Goal: Use online tool/utility: Utilize a website feature to perform a specific function

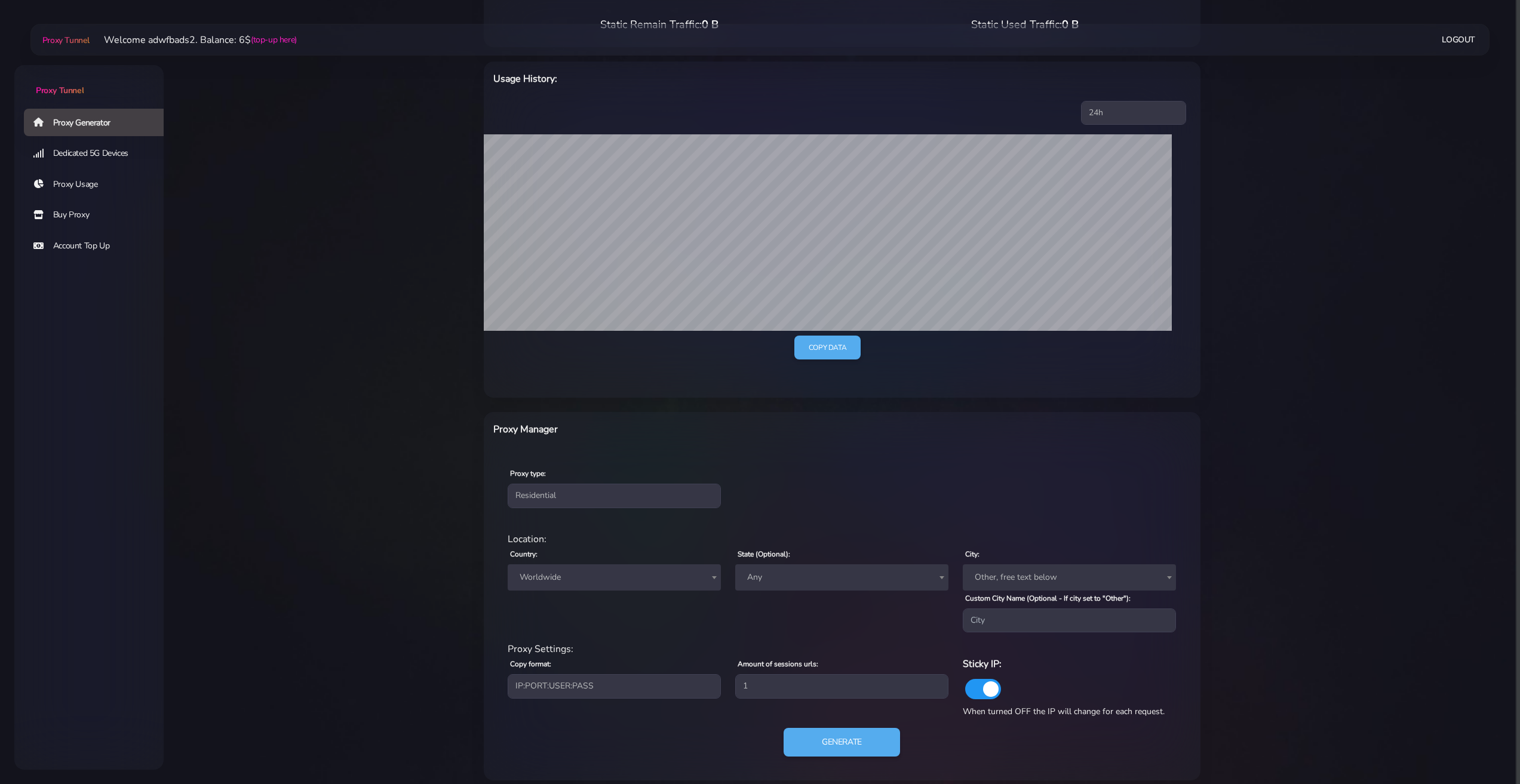
scroll to position [160, 0]
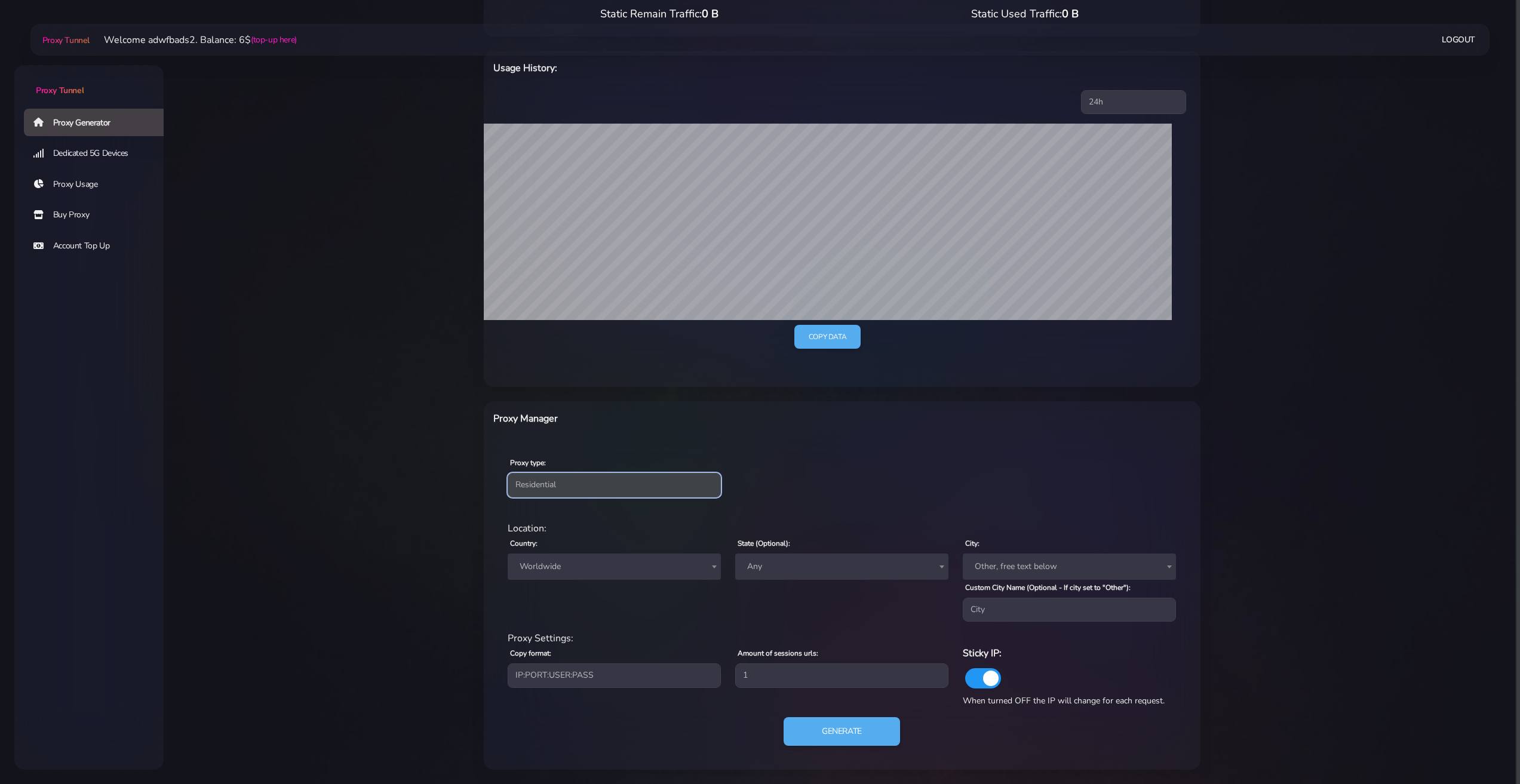
click at [577, 485] on select "Residential Static Mobile" at bounding box center [614, 484] width 213 height 24
click at [574, 485] on select "Residential Static Mobile" at bounding box center [614, 484] width 213 height 24
click at [568, 564] on span "Worldwide" at bounding box center [614, 566] width 199 height 17
type input "г"
click at [616, 592] on input "unitrd" at bounding box center [614, 591] width 207 height 19
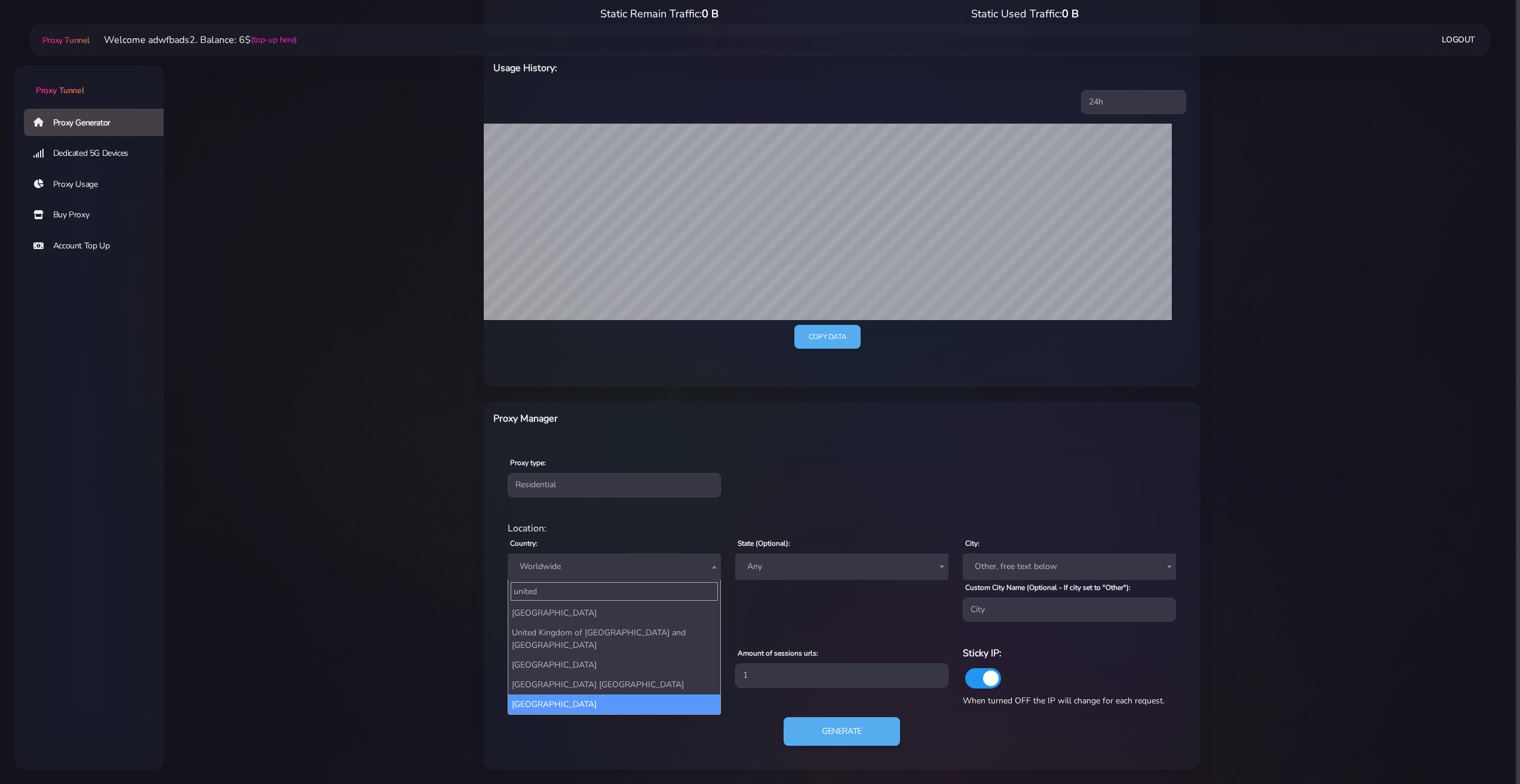
type input "united"
select select "US"
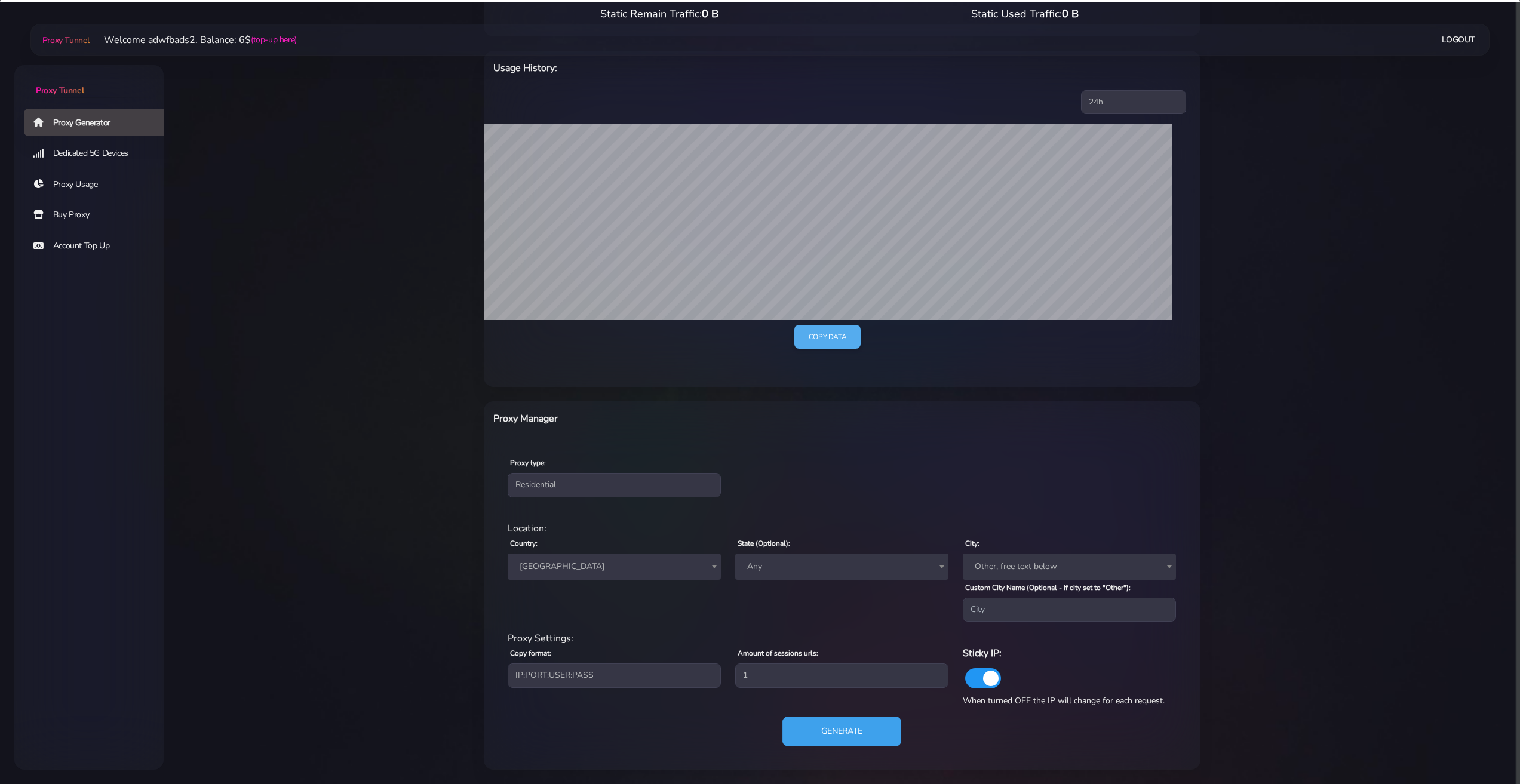
click at [809, 737] on button "Generate" at bounding box center [841, 731] width 119 height 29
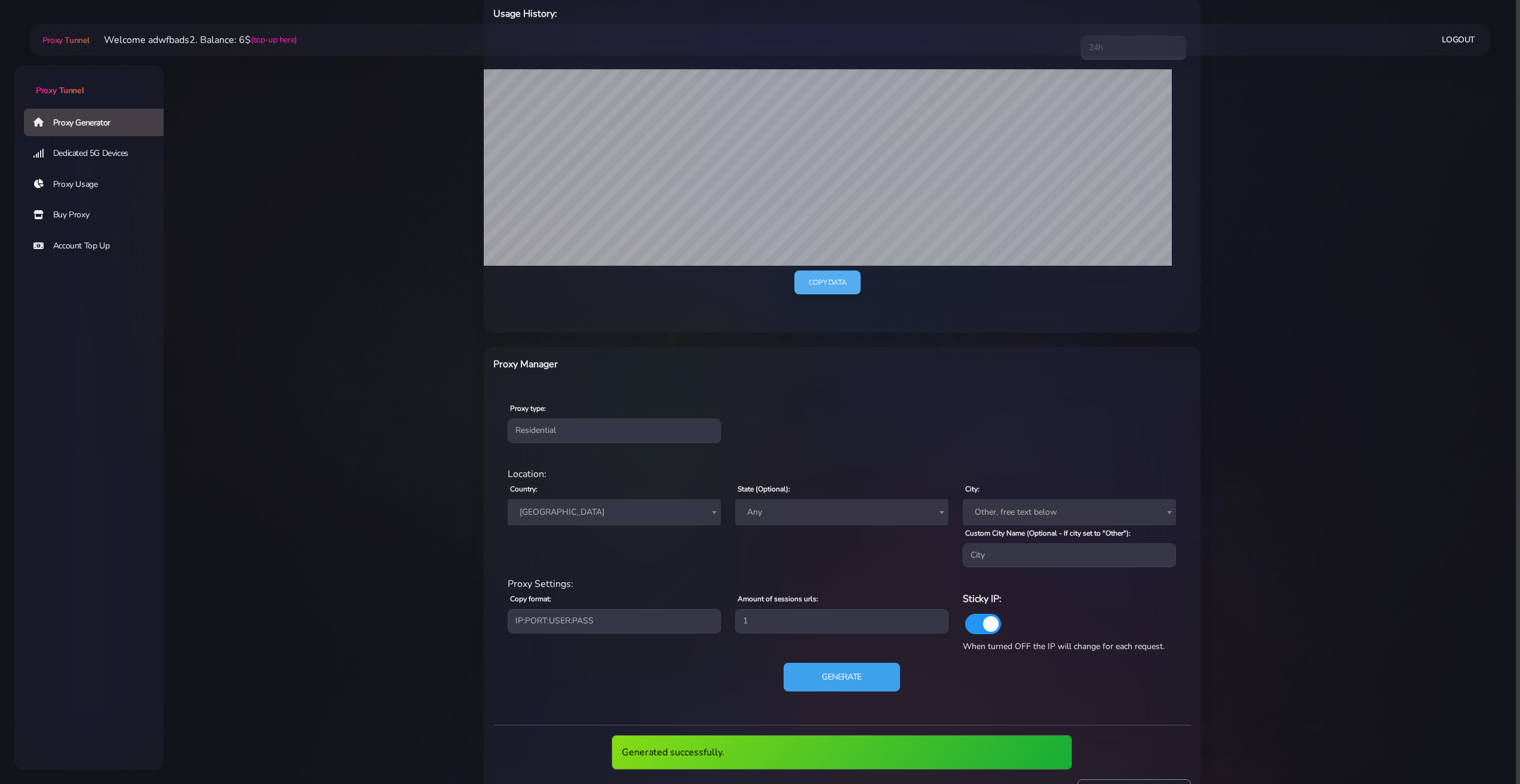
scroll to position [278, 0]
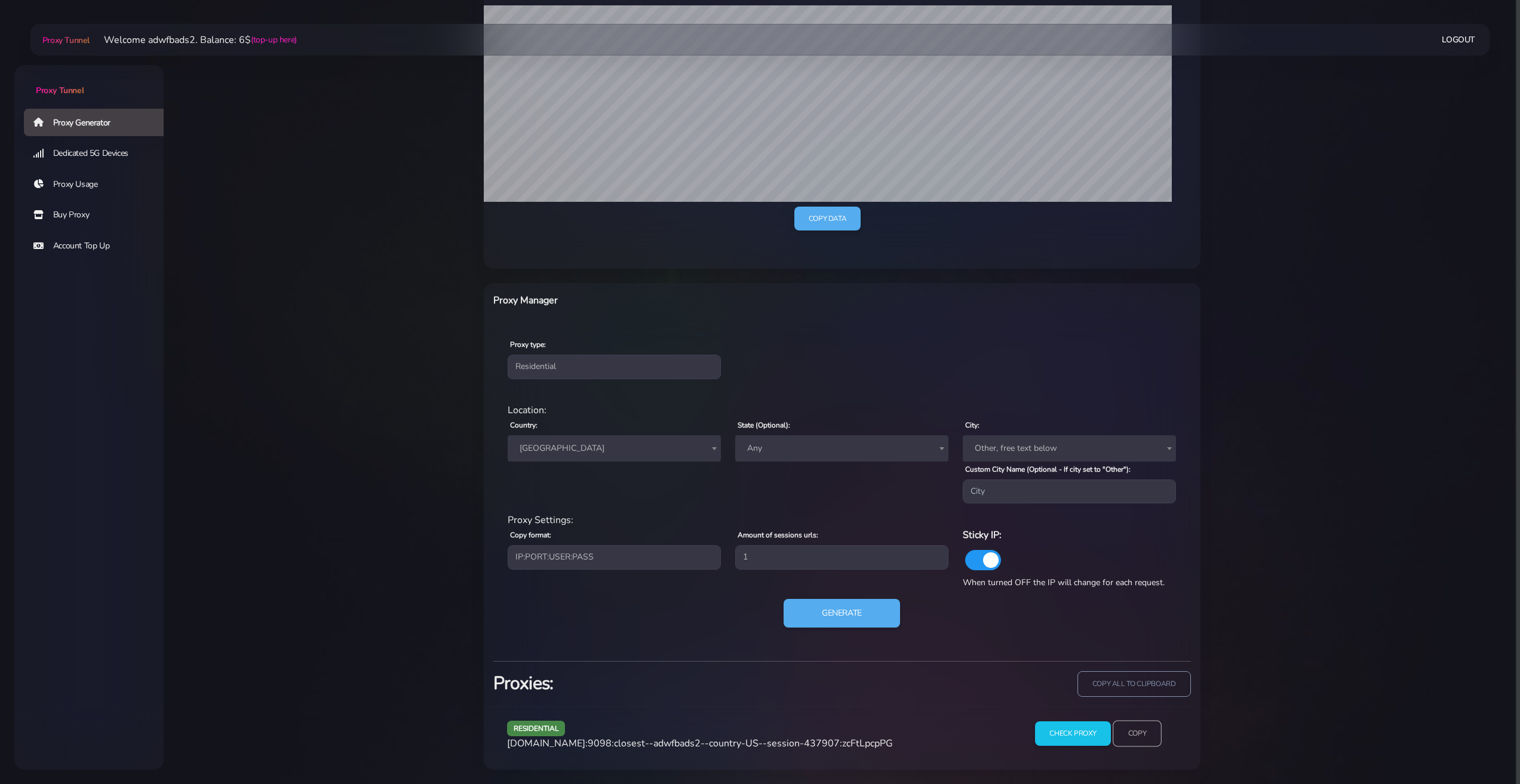
click at [1124, 736] on input "Copy" at bounding box center [1136, 733] width 49 height 26
click at [168, 308] on main "Proxy Tunnel Welcome adwfbads2. Balance: 6$ (top-up here) Logout" at bounding box center [841, 267] width 1356 height 1006
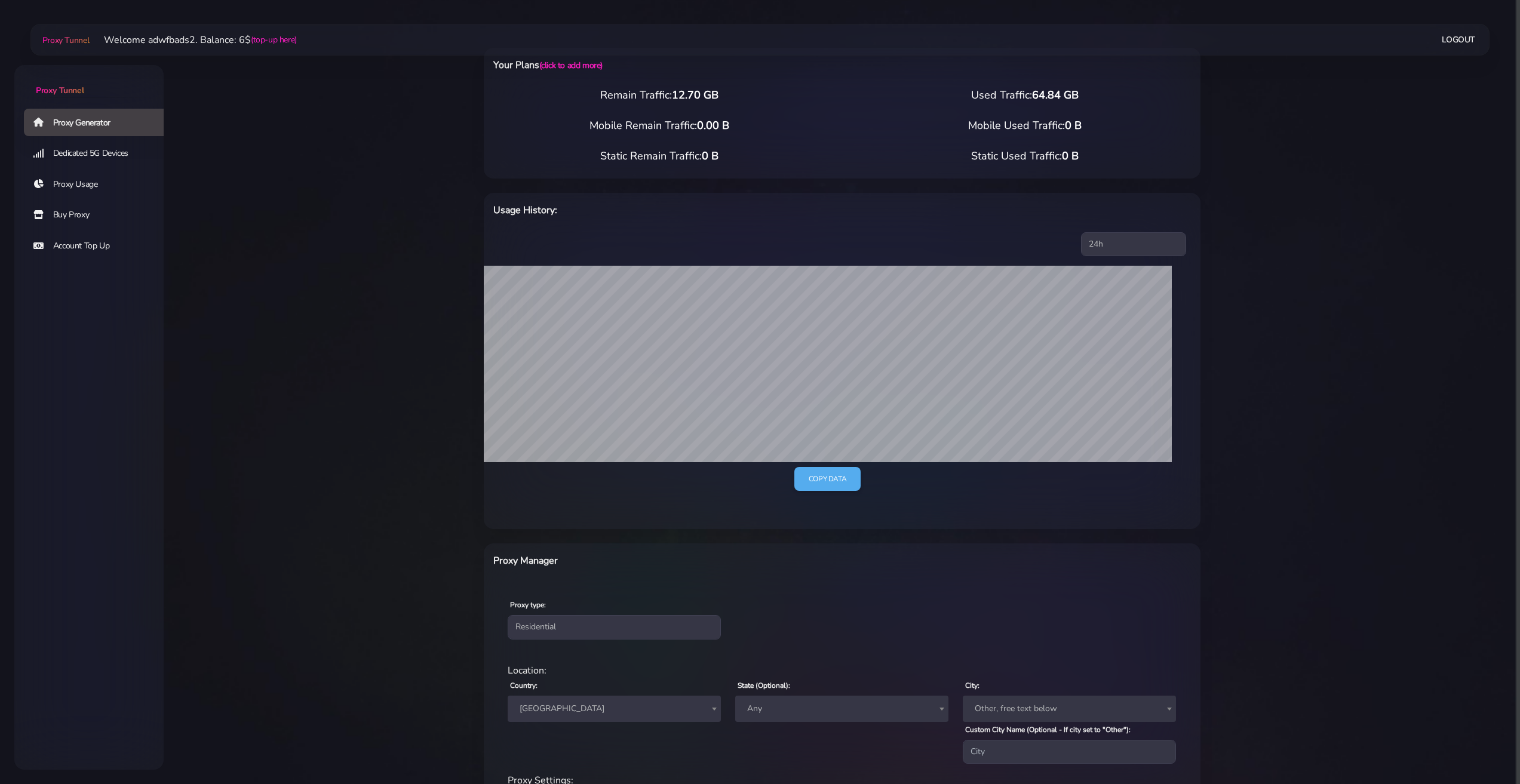
scroll to position [0, 0]
